Goal: Information Seeking & Learning: Understand process/instructions

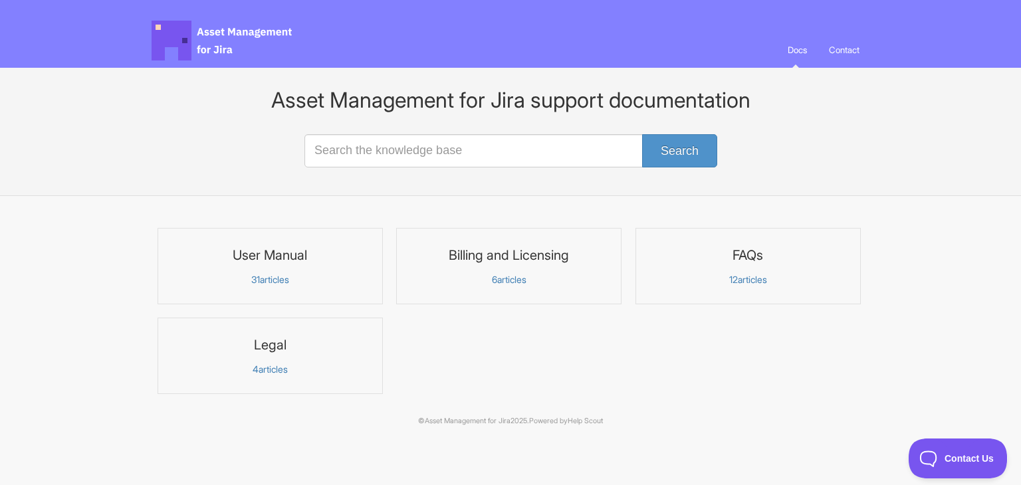
click at [282, 278] on p "31 articles" at bounding box center [270, 280] width 208 height 12
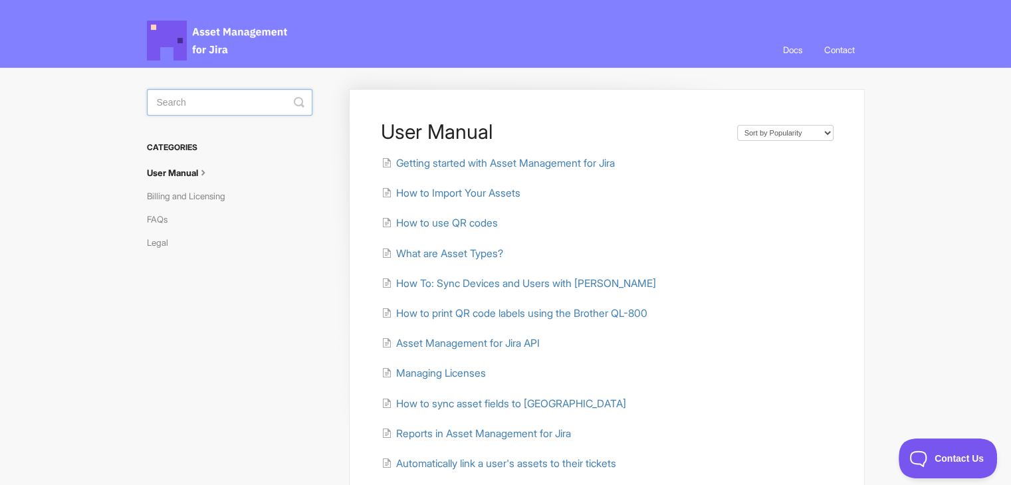
click at [265, 110] on input "Search" at bounding box center [229, 102] width 165 height 27
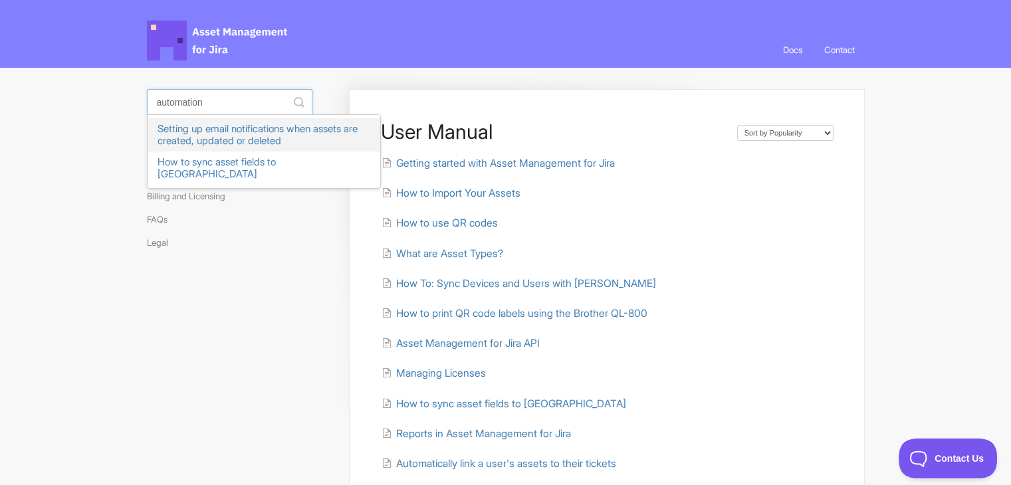
type input "automation"
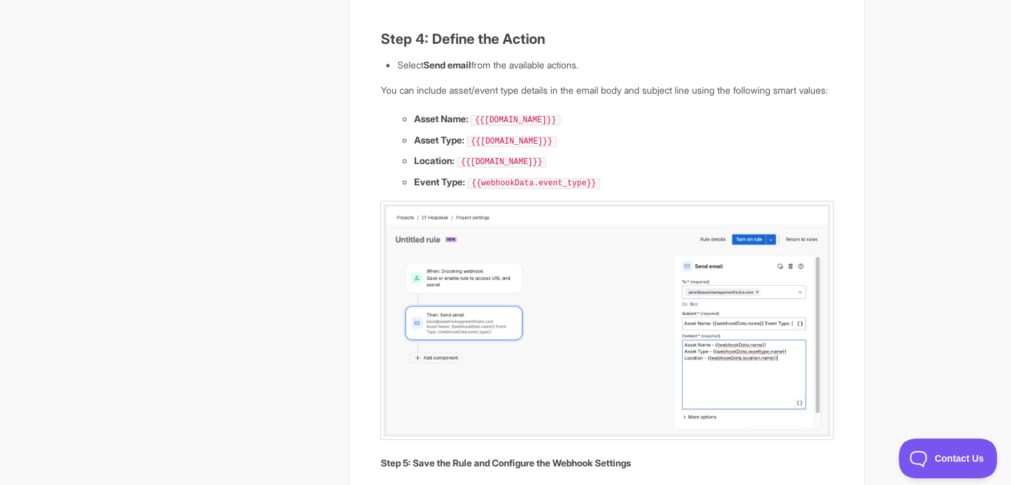
scroll to position [1196, 0]
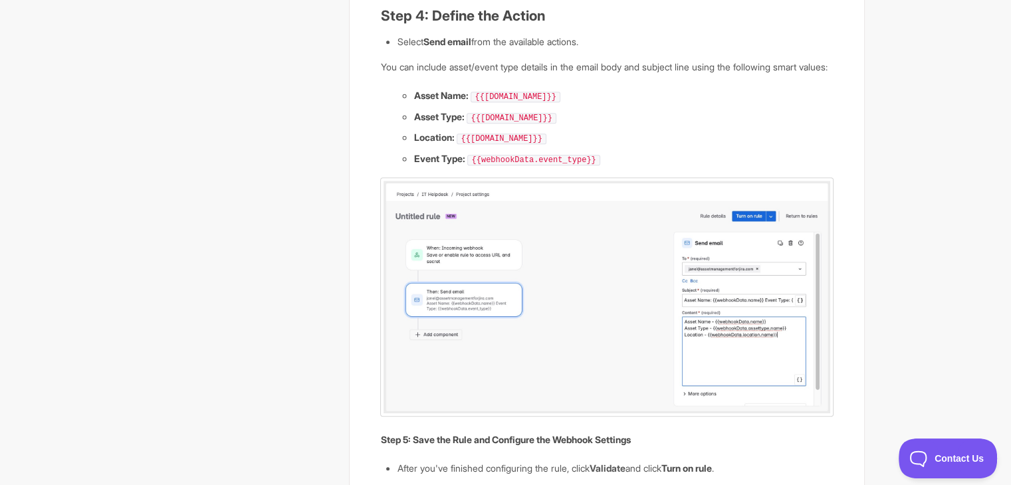
click at [741, 322] on img at bounding box center [606, 296] width 453 height 239
drag, startPoint x: 566, startPoint y: 106, endPoint x: 476, endPoint y: 113, distance: 90.6
click at [476, 103] on li "Asset Name: {{[DOMAIN_NAME]}}" at bounding box center [622, 95] width 419 height 15
copy code "{{[DOMAIN_NAME]}}"
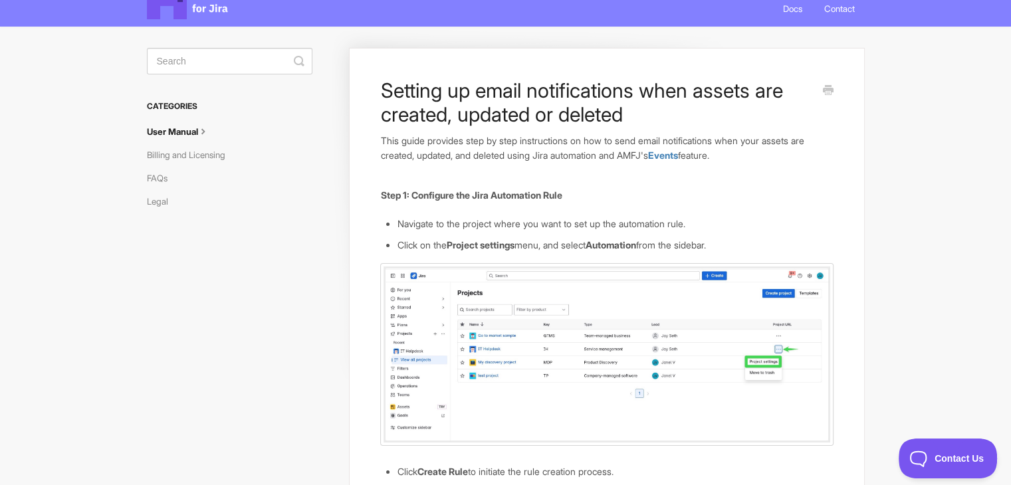
scroll to position [0, 0]
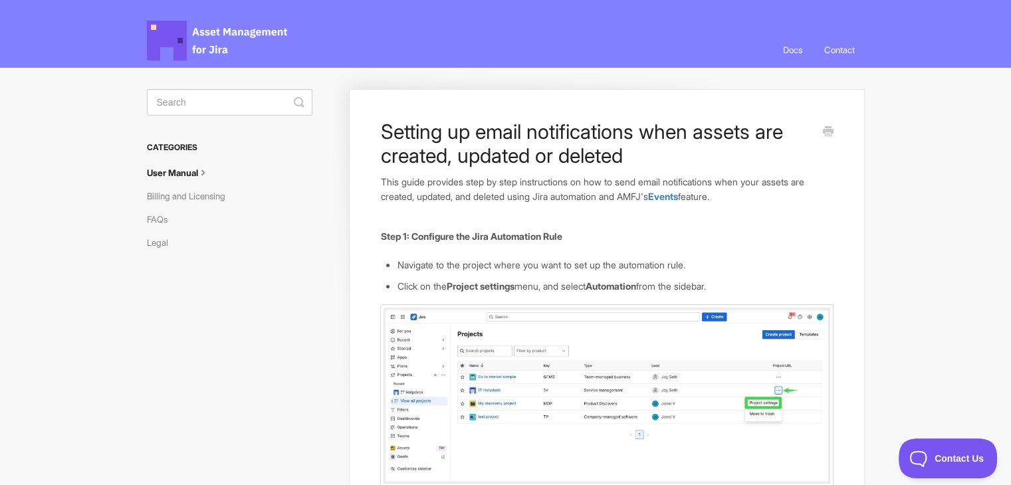
click at [205, 175] on icon at bounding box center [203, 171] width 11 height 11
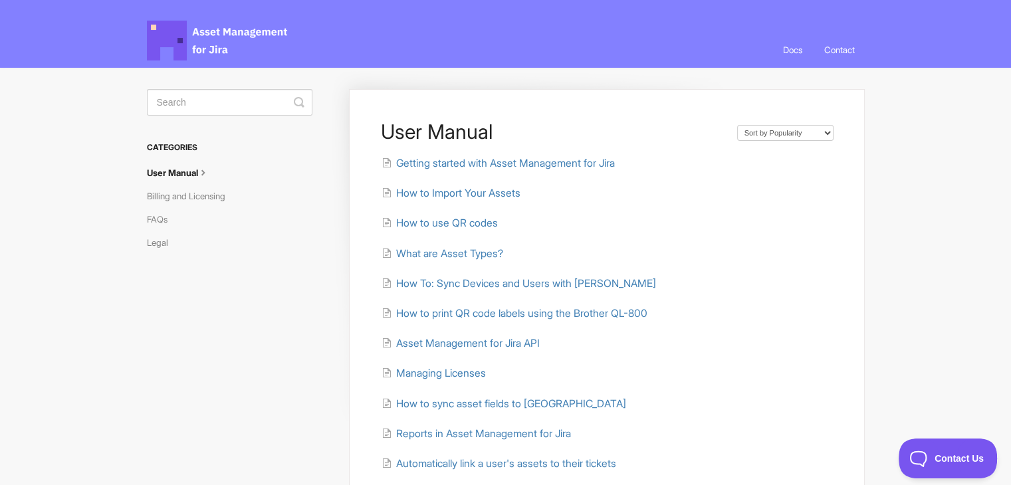
click at [233, 117] on aside "Toggle Search Categories User Manual Billing and Licensing FAQs Legal" at bounding box center [229, 182] width 165 height 187
click at [230, 112] on input "Search" at bounding box center [229, 102] width 165 height 27
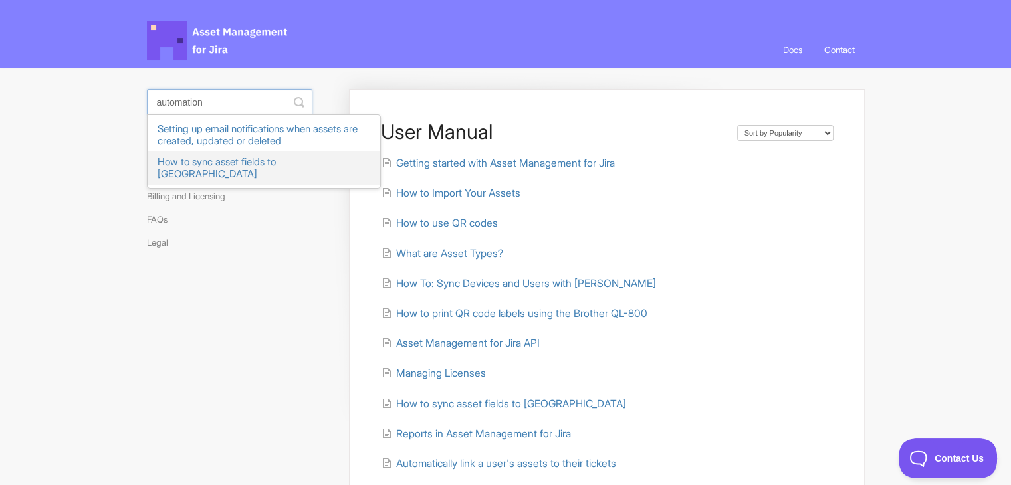
type input "automation"
